Goal: Contribute content: Contribute content

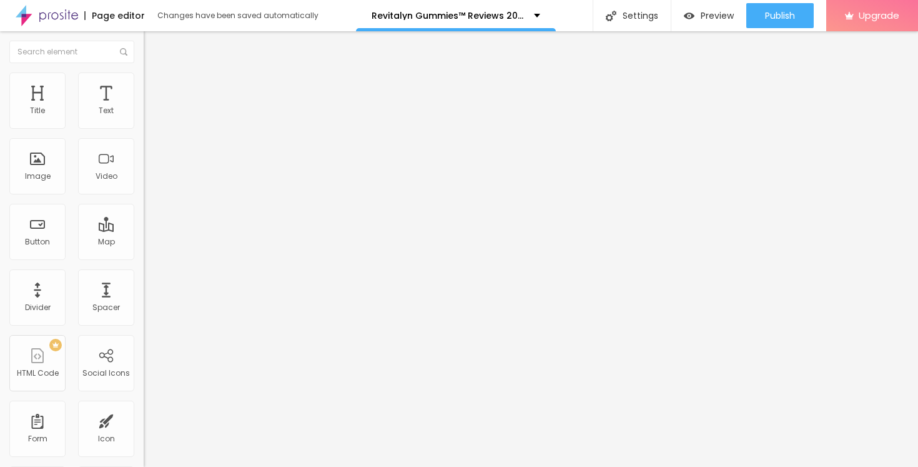
click at [149, 181] on icon "button" at bounding box center [152, 177] width 7 height 7
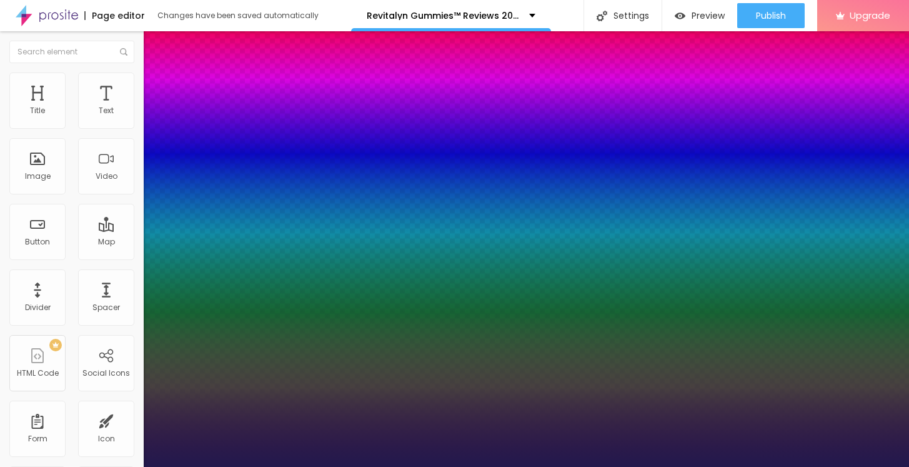
type input "1"
type input "60"
type input "1"
type input "61"
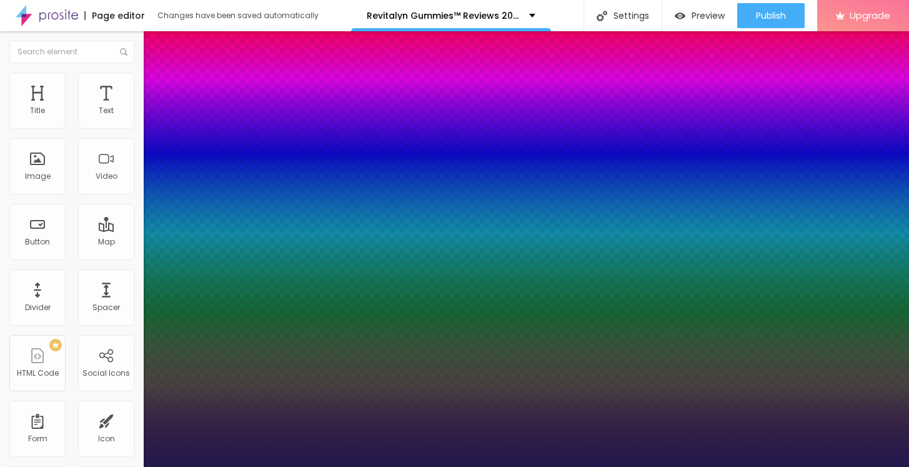
type input "61"
type input "1"
type input "62"
type input "1"
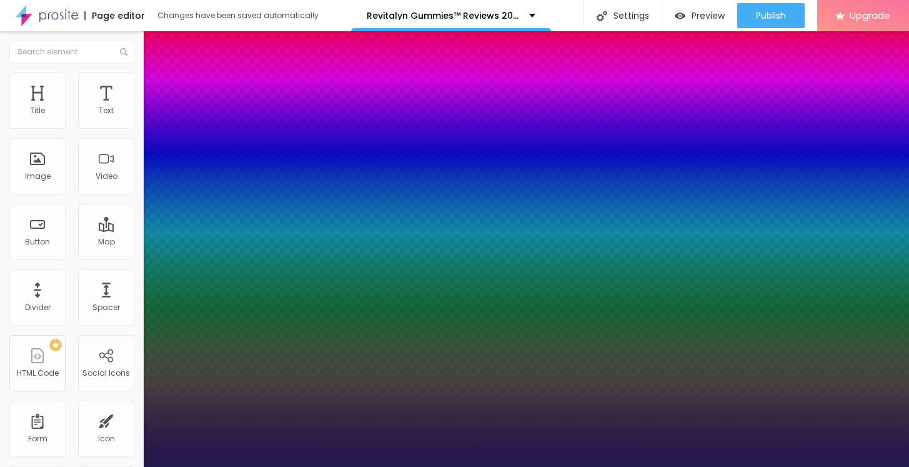
type input "63"
type input "1"
type input "64"
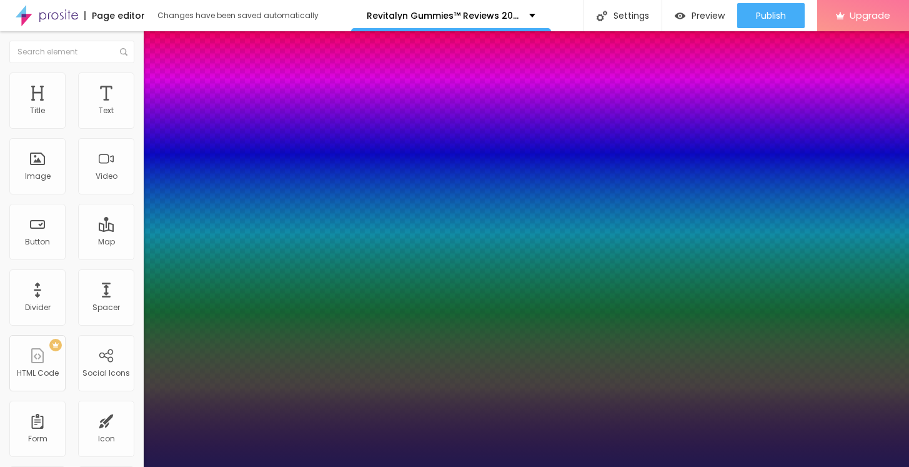
type input "1"
type input "65"
type input "1"
type input "66"
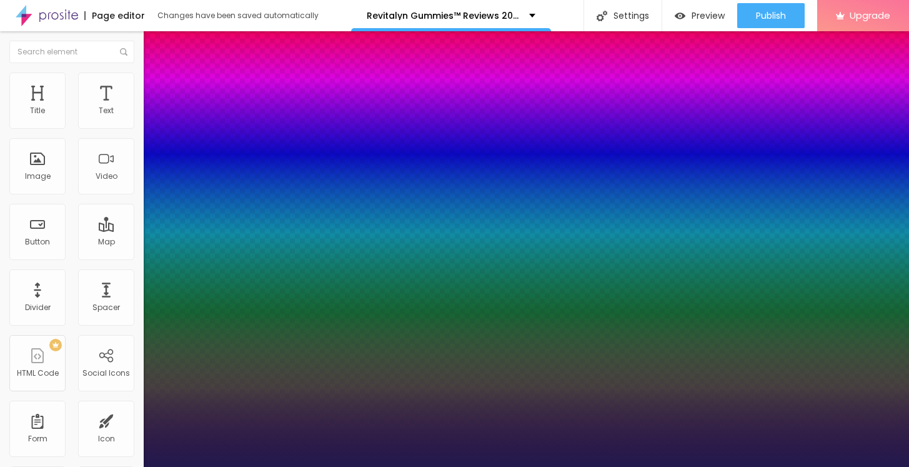
type input "66"
type input "1"
type input "67"
type input "1"
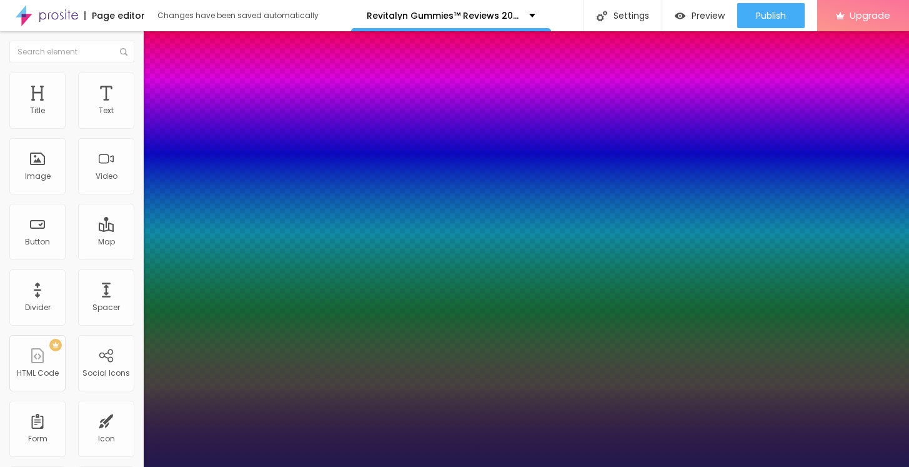
type input "68"
type input "1"
type input "69"
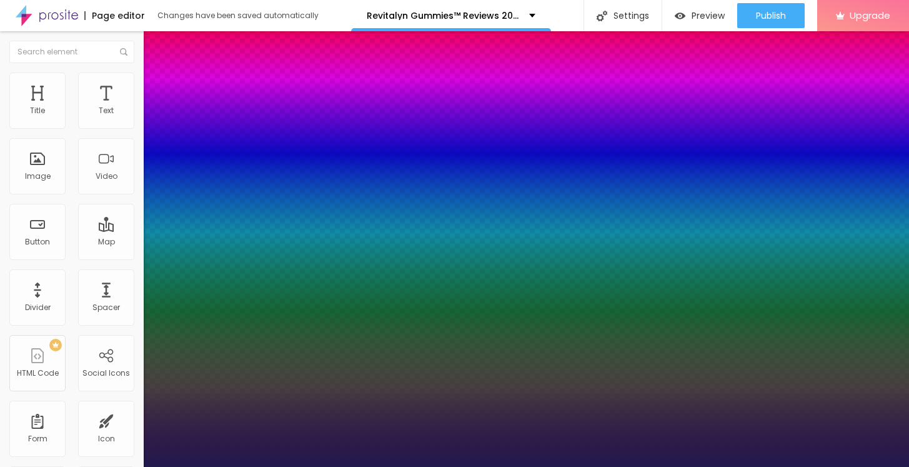
type input "1"
type input "70"
type input "1"
type input "71"
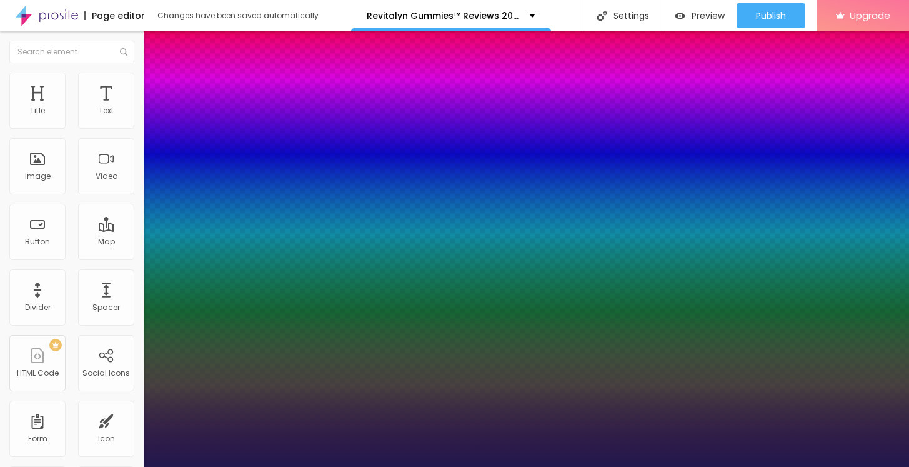
type input "71"
type input "1"
type input "73"
type input "1"
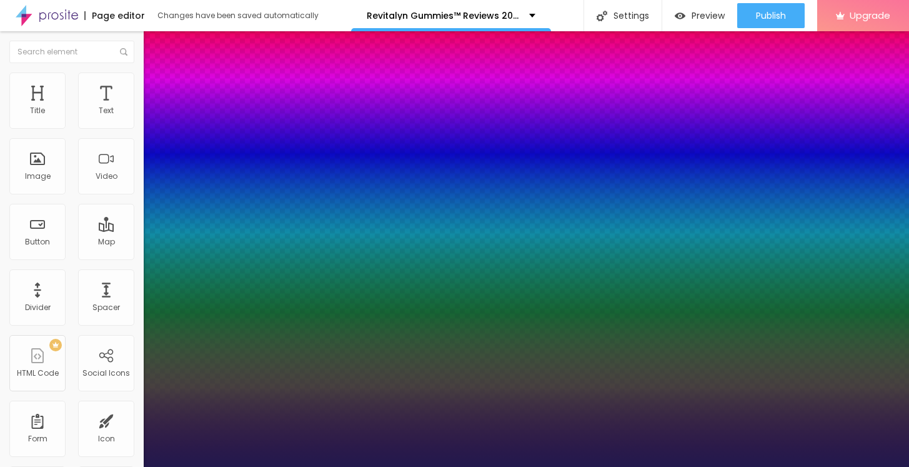
type input "74"
type input "1"
type input "75"
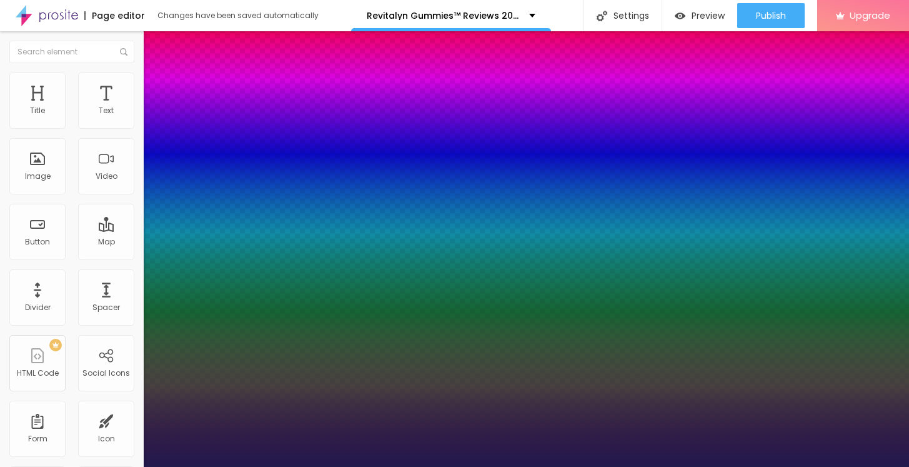
type input "1"
type input "76"
type input "1"
type input "77"
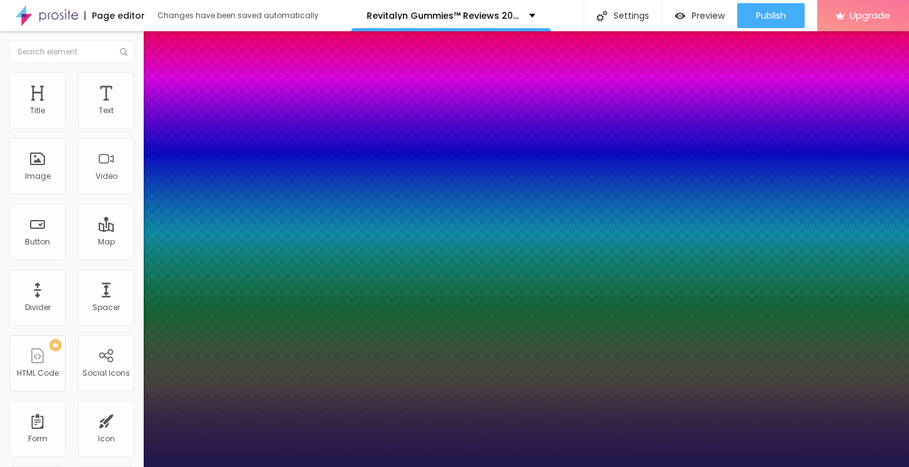
type input "77"
type input "1"
type input "78"
type input "1"
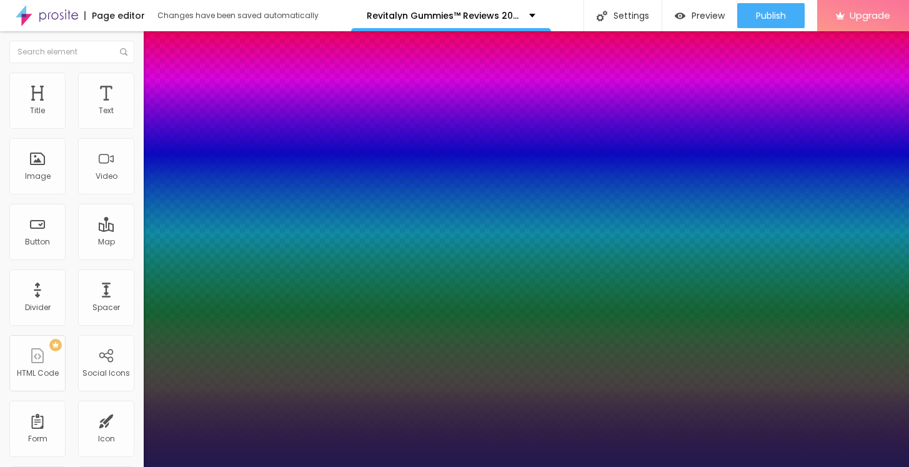
type input "79"
type input "1"
type input "80"
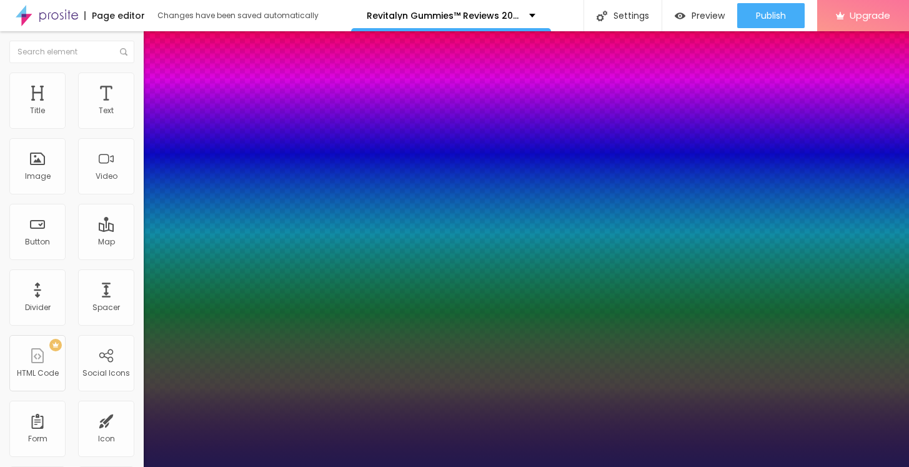
type input "1"
type input "81"
type input "1"
type input "82"
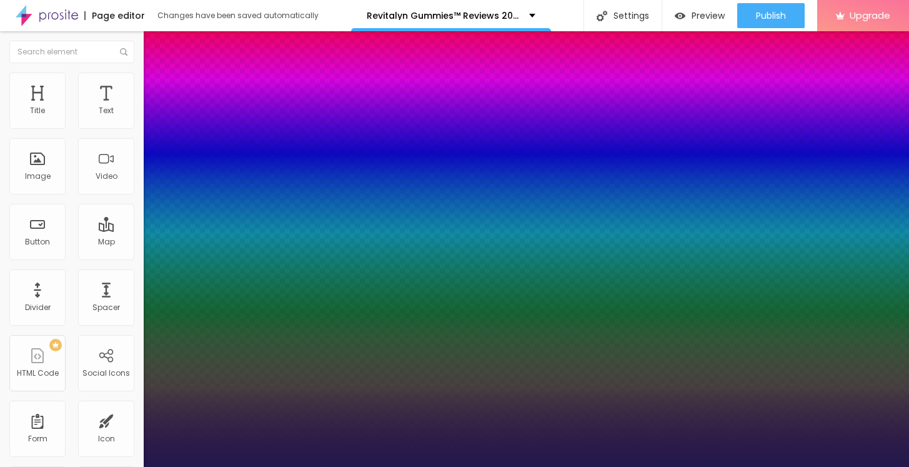
type input "82"
type input "1"
type input "83"
type input "1"
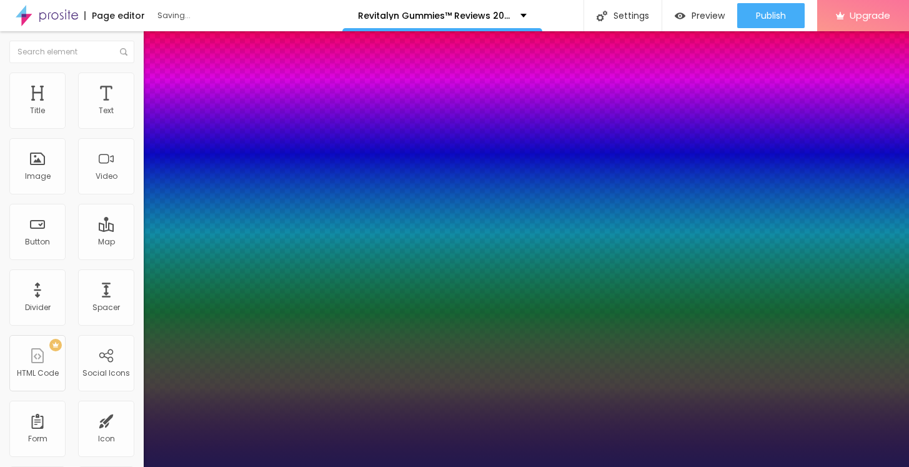
type input "84"
type input "1"
type input "85"
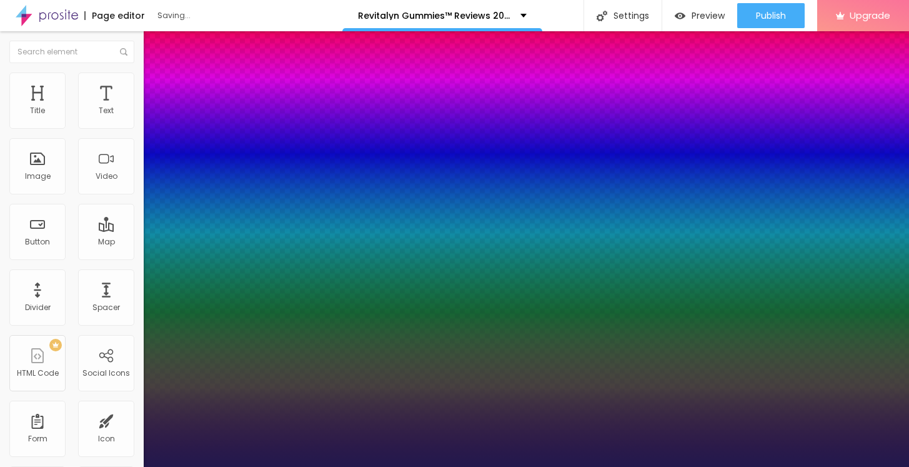
type input "1"
type input "86"
type input "1"
type input "85"
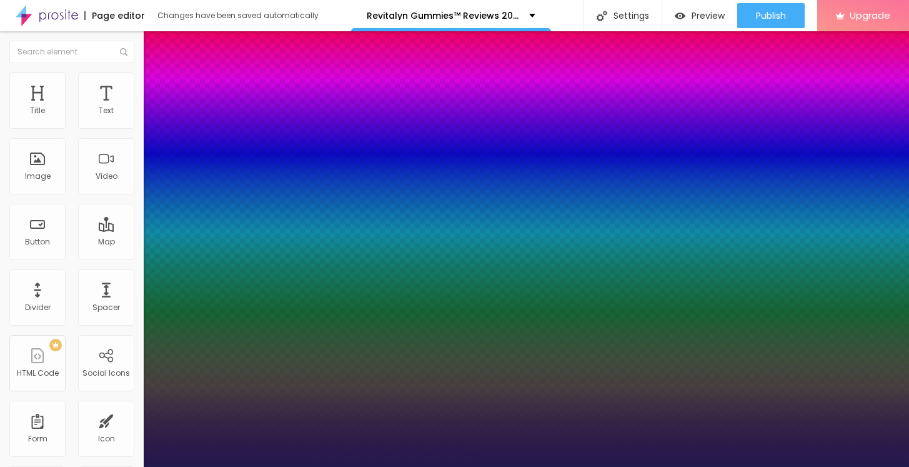
type input "85"
type input "1"
type input "84"
type input "1"
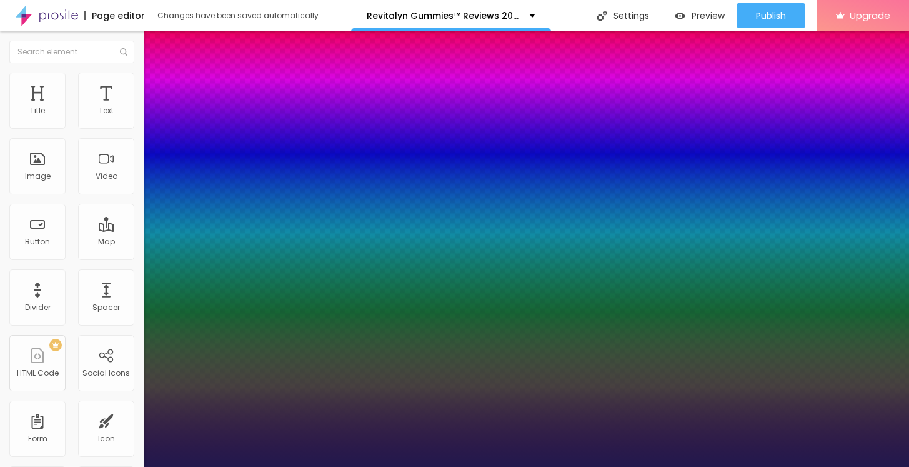
type input "83"
type input "1"
type input "82"
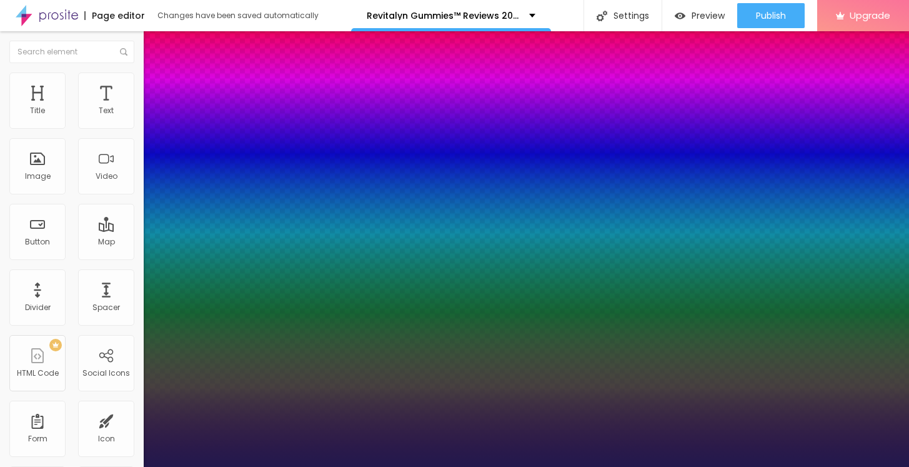
type input "1"
type input "83"
type input "1"
type input "84"
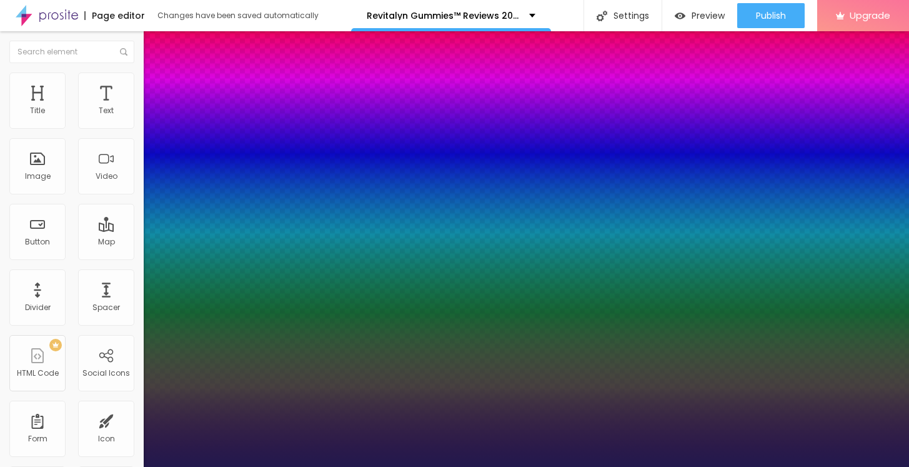
type input "84"
type input "1"
type input "85"
type input "1"
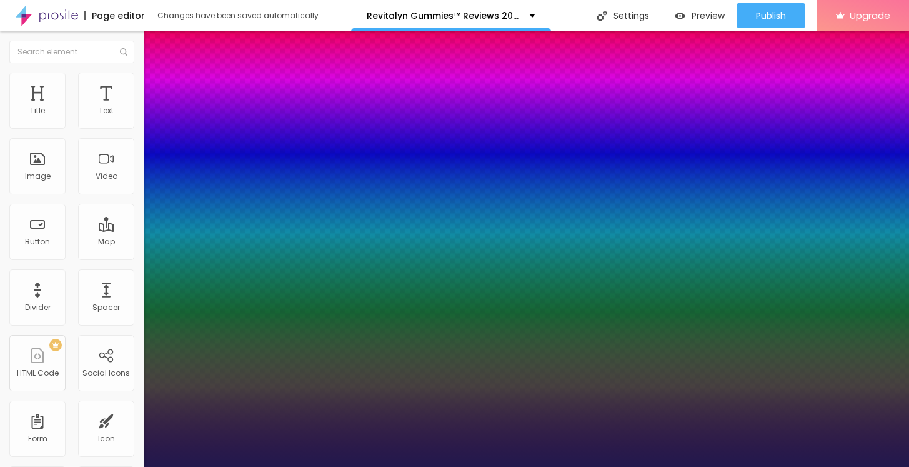
drag, startPoint x: 211, startPoint y: 352, endPoint x: 235, endPoint y: 353, distance: 23.8
type input "85"
type input "1"
type input "84"
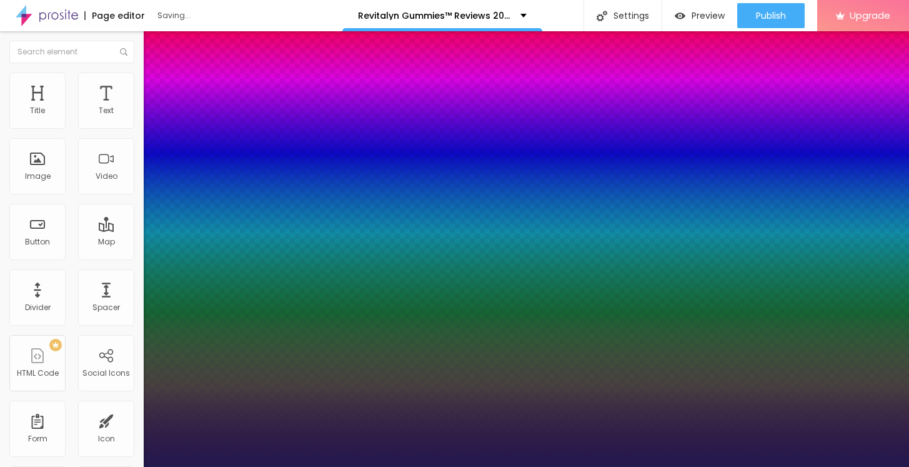
type input "84"
type input "1"
type input "83"
type input "1"
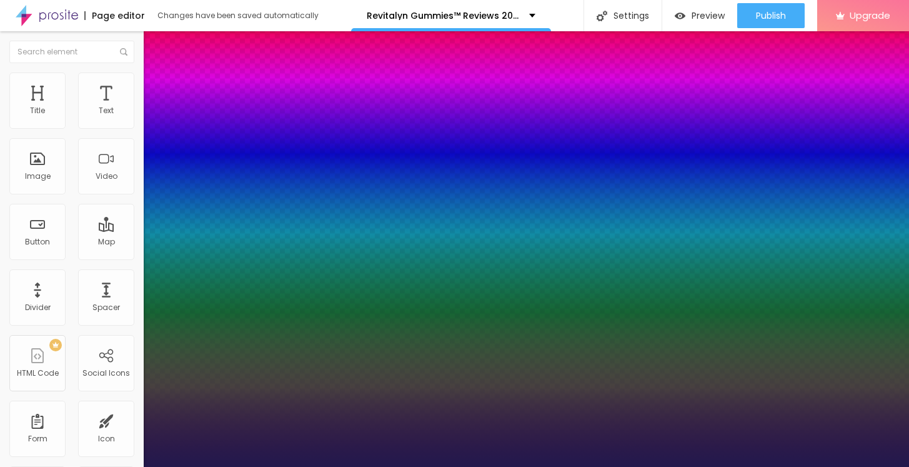
type input "83"
type input "1"
select select "Magra-Regular"
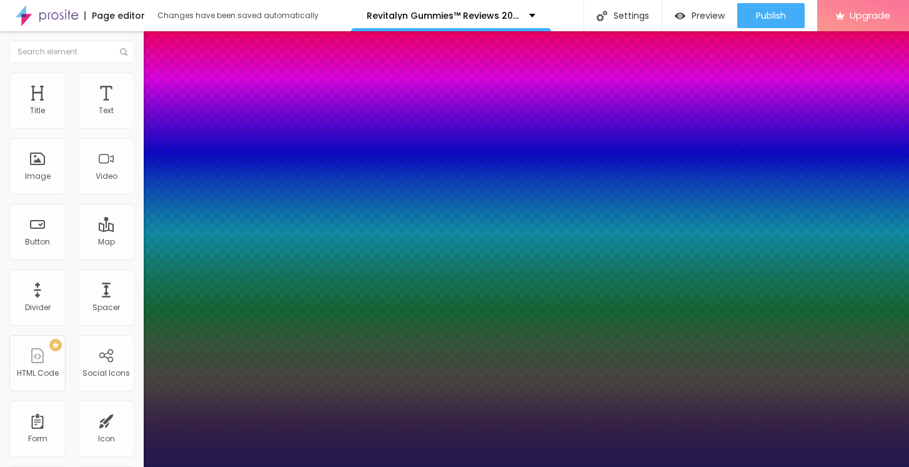
type input "1"
type input "84"
type input "1"
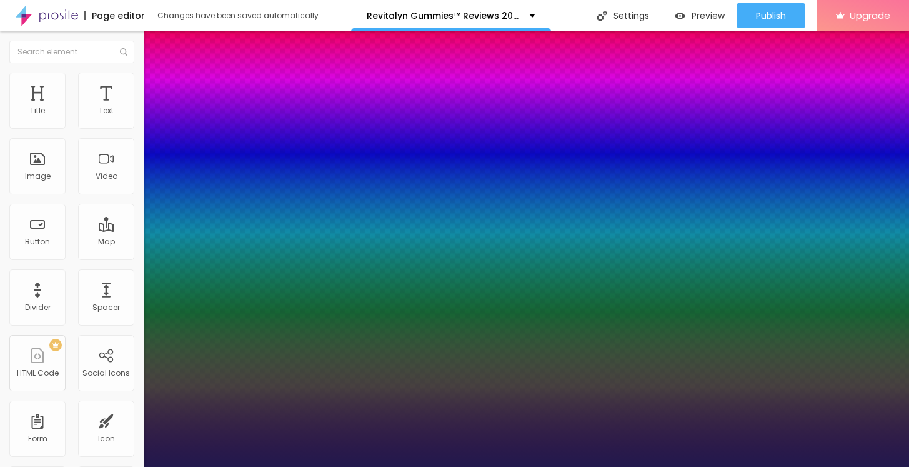
type input "85"
type input "1"
type input "86"
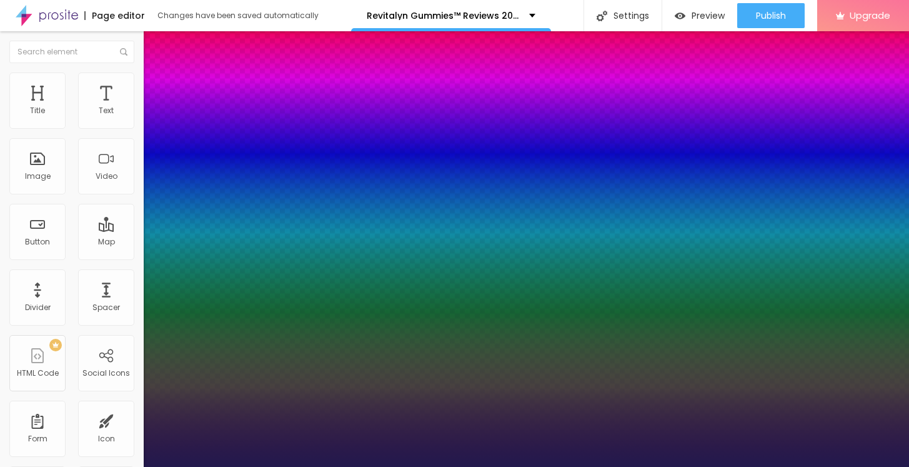
type input "1"
type input "87"
type input "1"
type input "88"
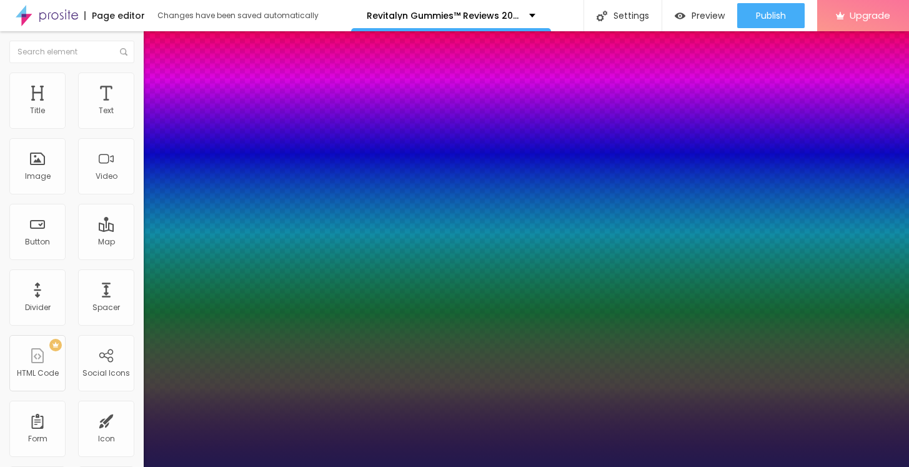
type input "88"
type input "1"
type input "89"
type input "1"
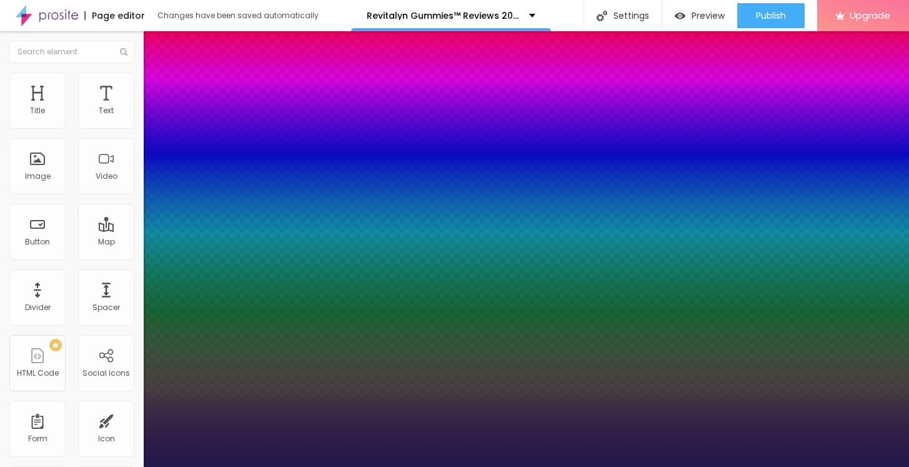
type input "90"
type input "1"
type input "91"
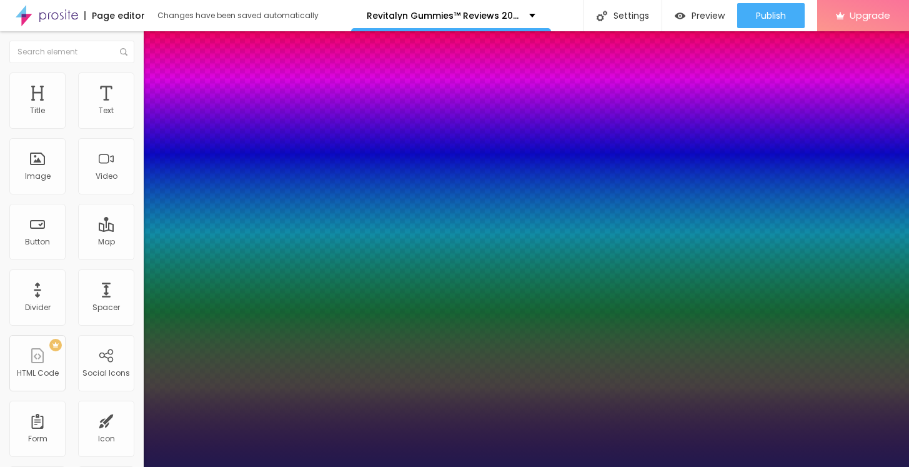
type input "1"
type input "92"
type input "1"
type input "93"
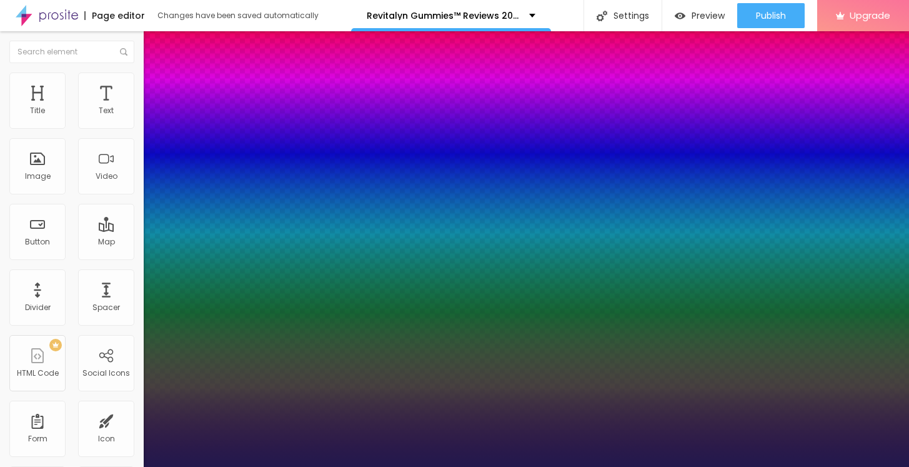
type input "93"
type input "1"
type input "92"
type input "1"
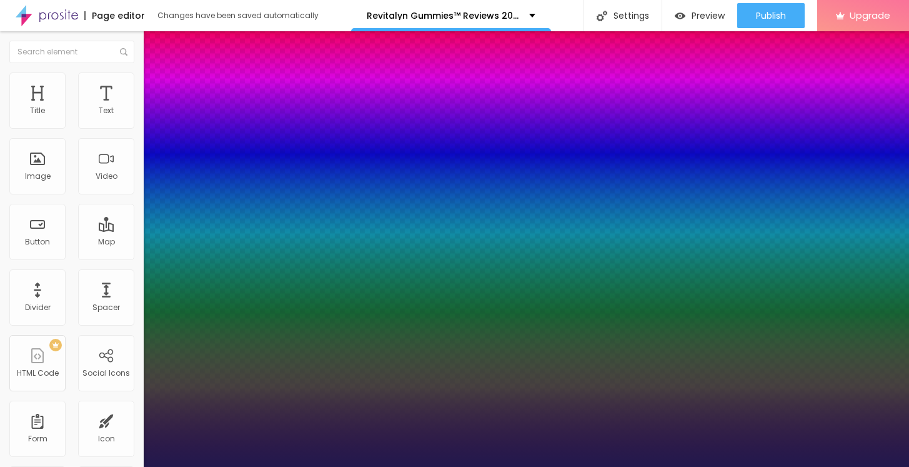
type input "91"
type input "1"
type input "92"
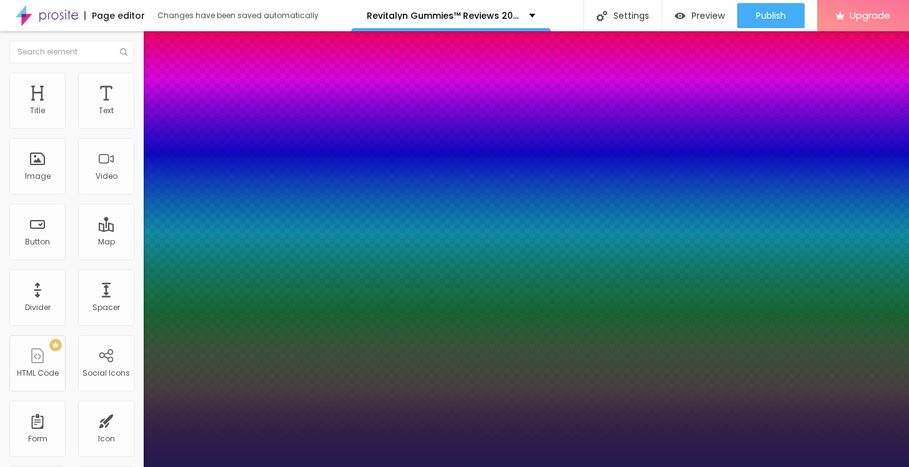
type input "1"
type input "93"
type input "1"
type input "94"
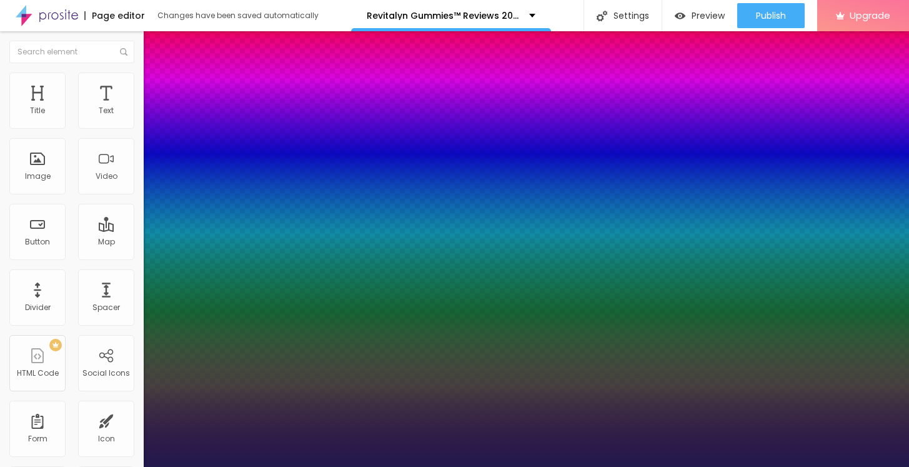
type input "94"
type input "1"
type input "93"
type input "1"
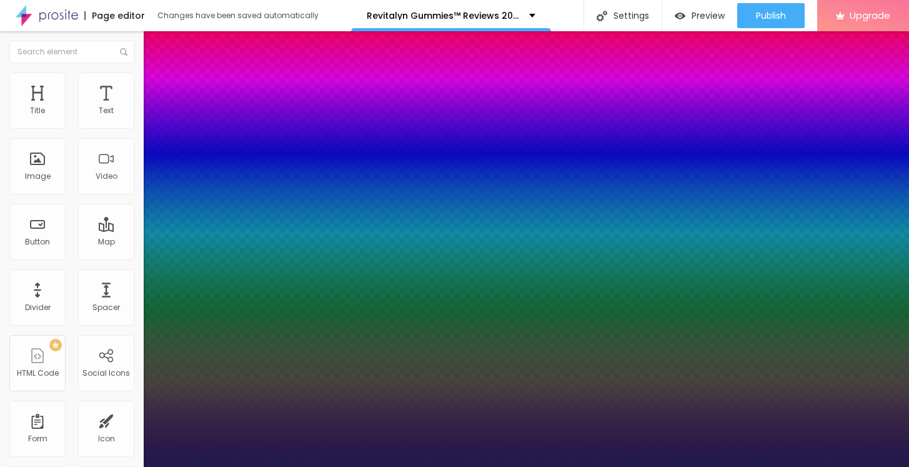
type input "92"
type input "1"
drag, startPoint x: 232, startPoint y: 351, endPoint x: 242, endPoint y: 352, distance: 9.5
type input "92"
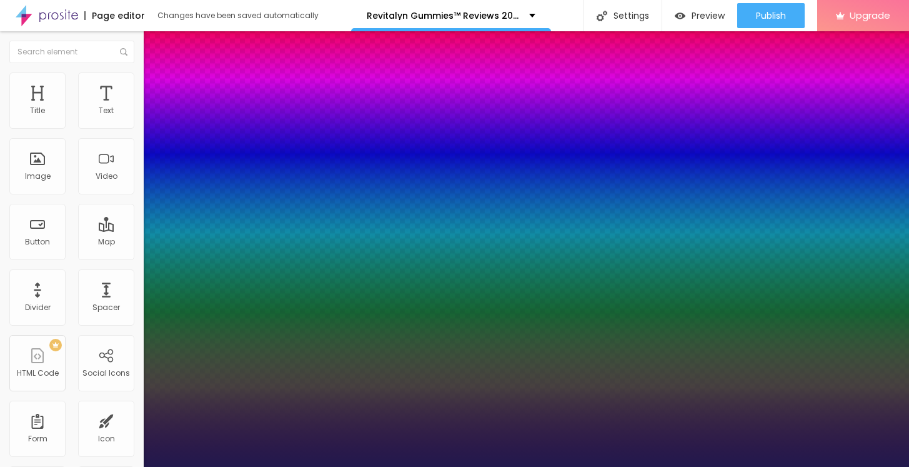
type input "1"
click at [512, 466] on div at bounding box center [454, 467] width 909 height 0
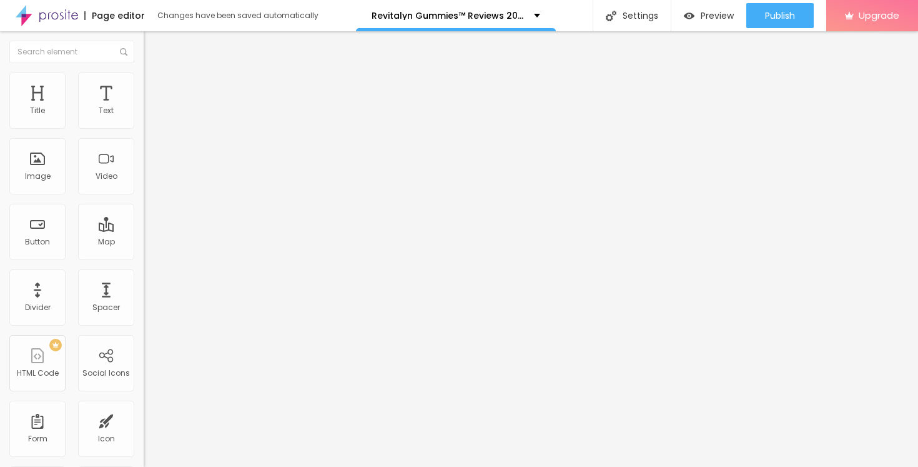
click at [153, 48] on div "Edit Title" at bounding box center [181, 46] width 56 height 10
click at [153, 44] on div "Edit Title" at bounding box center [181, 46] width 56 height 10
click at [144, 32] on button "Edit Title" at bounding box center [216, 45] width 144 height 29
click at [53, 44] on input "text" at bounding box center [71, 52] width 125 height 22
click at [144, 107] on span "Add image" at bounding box center [169, 102] width 51 height 11
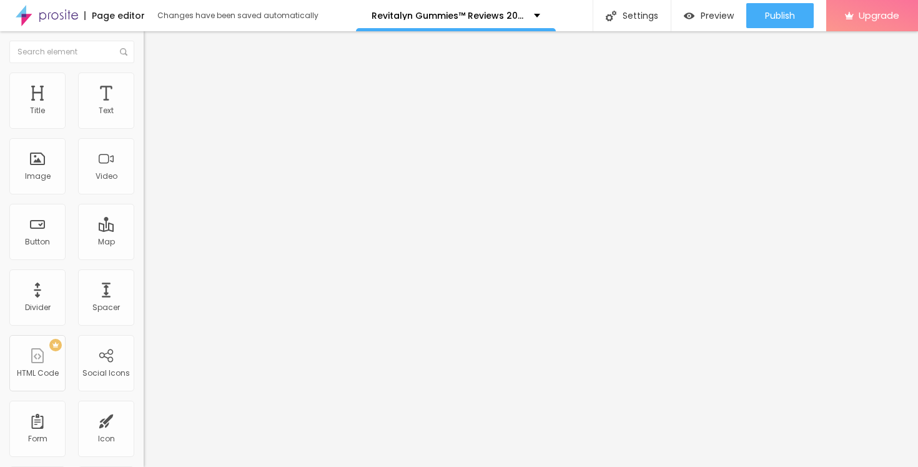
click at [144, 256] on input "https://" at bounding box center [219, 250] width 150 height 12
paste input "[DOMAIN_NAME][URL]"
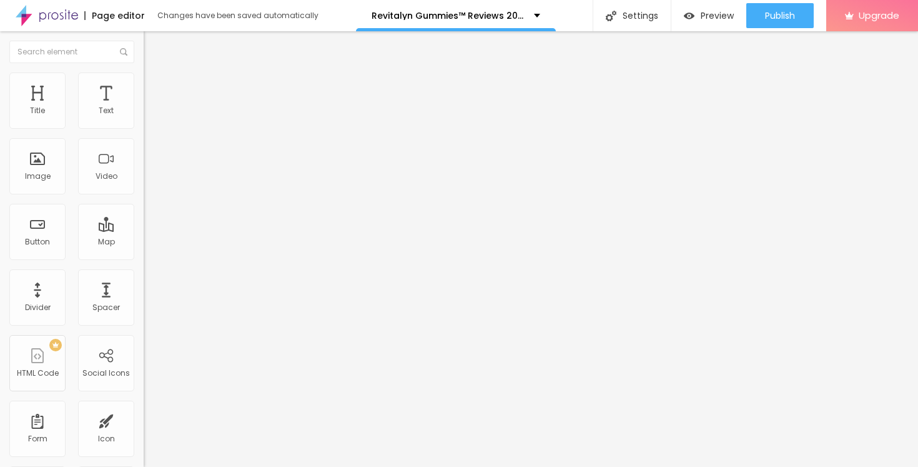
scroll to position [0, 77]
type input "[URL][DOMAIN_NAME]"
click at [144, 79] on li "Style" at bounding box center [216, 78] width 144 height 12
click at [144, 129] on div at bounding box center [216, 123] width 144 height 11
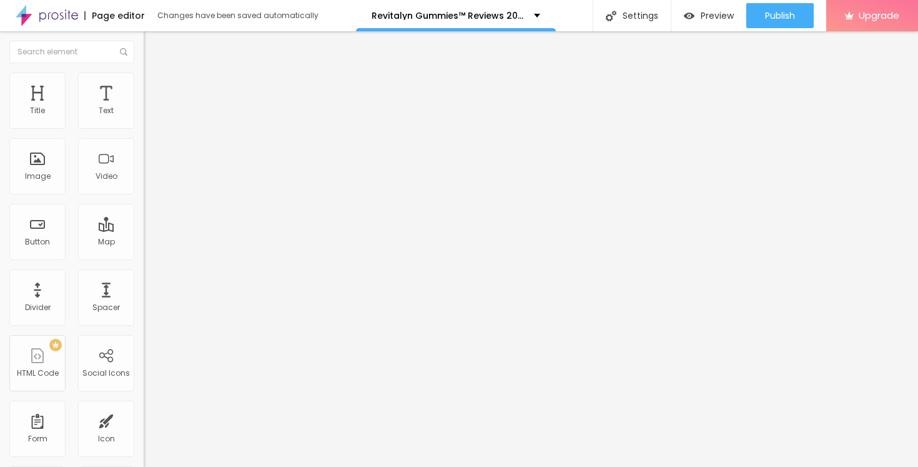
type input "55"
click at [144, 128] on input "range" at bounding box center [184, 123] width 81 height 10
type input "50"
drag, startPoint x: 71, startPoint y: 131, endPoint x: 62, endPoint y: 133, distance: 8.9
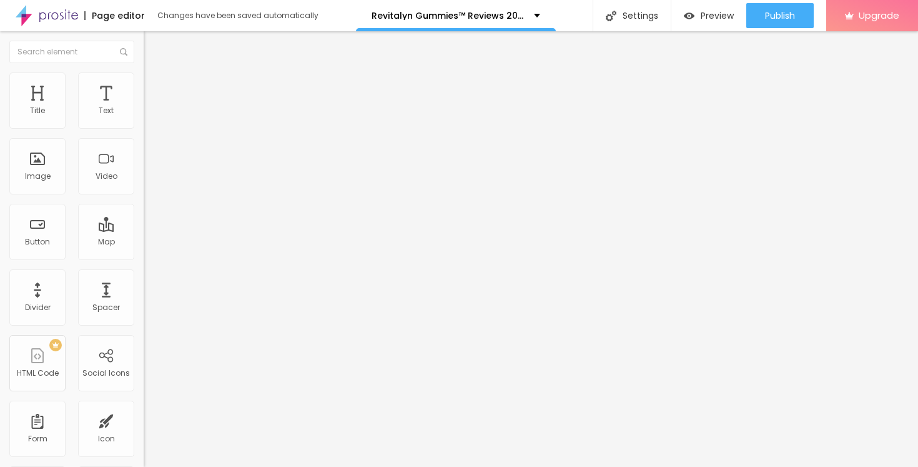
type input "50"
click at [144, 128] on input "range" at bounding box center [184, 123] width 81 height 10
click at [144, 51] on button "Edit Image" at bounding box center [216, 45] width 144 height 29
click at [144, 81] on li "Style" at bounding box center [216, 78] width 144 height 12
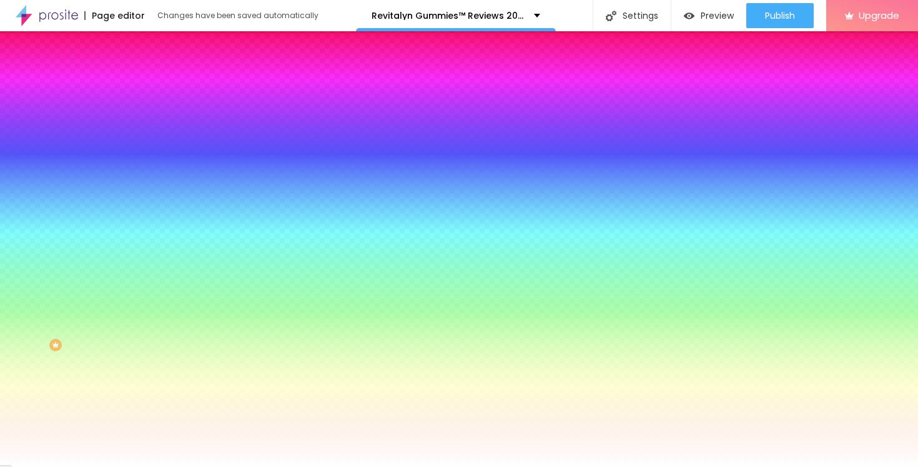
click at [144, 170] on div at bounding box center [216, 170] width 144 height 0
click at [27, 246] on div at bounding box center [459, 233] width 918 height 467
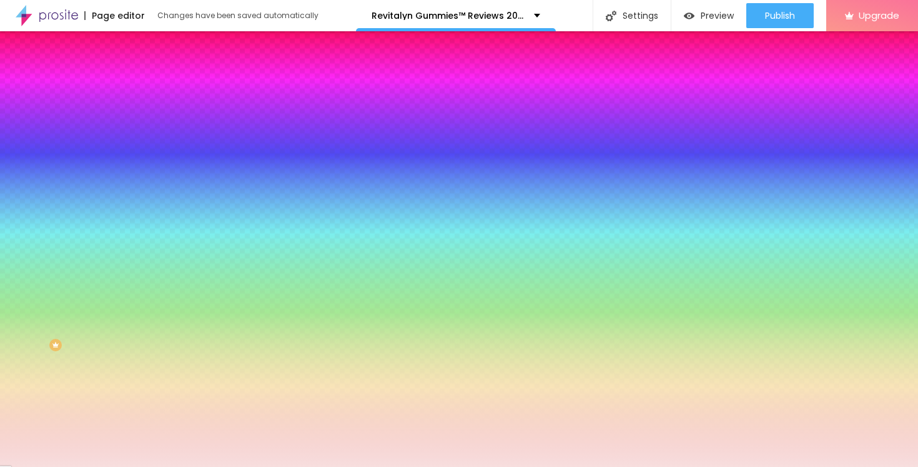
type input "#F7DEDE"
click at [110, 286] on div at bounding box center [459, 233] width 918 height 467
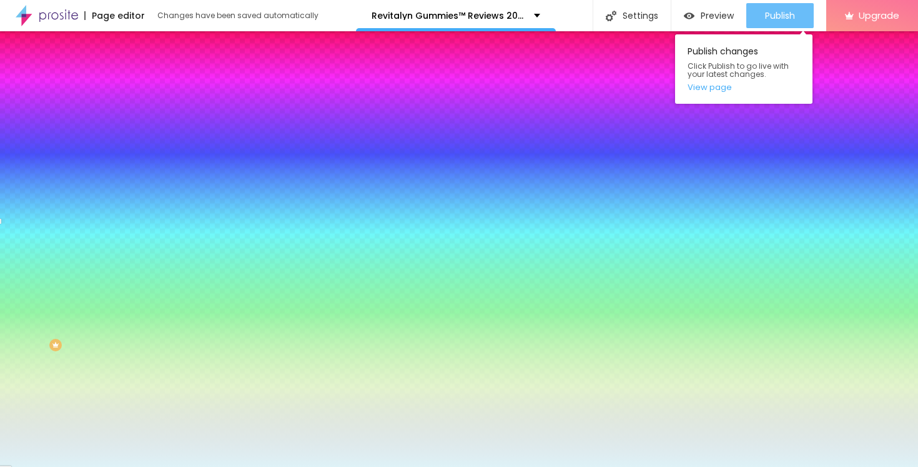
click at [782, 3] on div "Publish" at bounding box center [780, 15] width 30 height 25
click at [727, 87] on link "View page" at bounding box center [744, 87] width 112 height 8
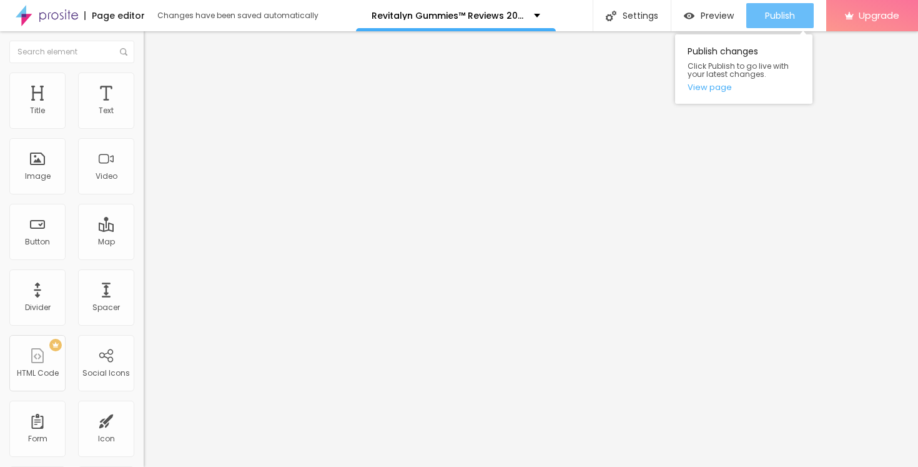
click at [788, 17] on span "Publish" at bounding box center [780, 16] width 30 height 10
